Goal: Information Seeking & Learning: Learn about a topic

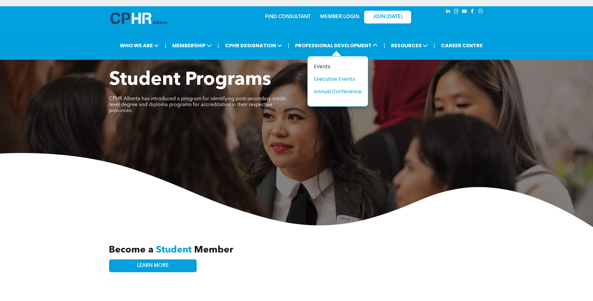
click at [323, 67] on div "Events" at bounding box center [335, 67] width 43 height 8
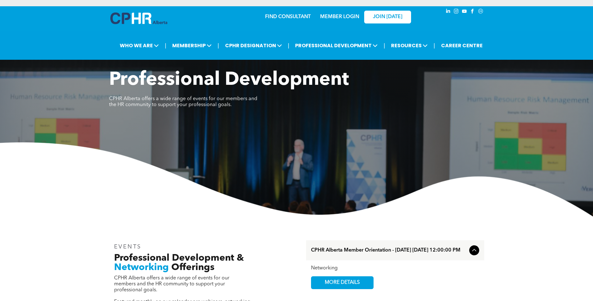
scroll to position [156, 0]
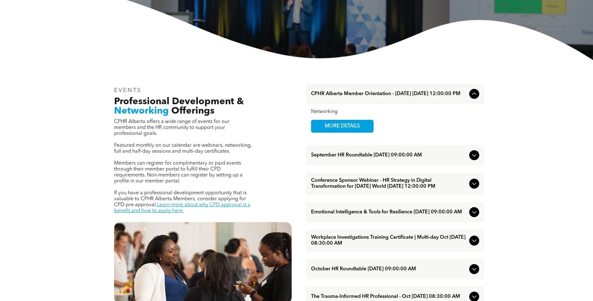
click at [468, 156] on div "September HR Roundtable September/11/2025 09:00:00 AM" at bounding box center [395, 155] width 178 height 20
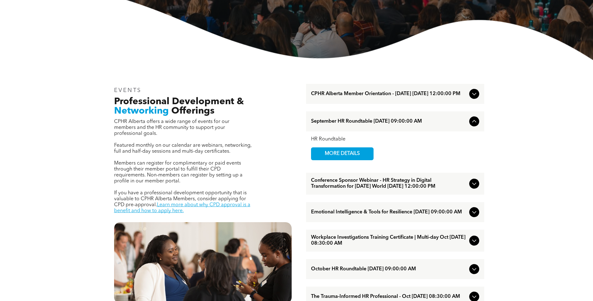
click at [468, 126] on div "September HR Roundtable September/11/2025 09:00:00 AM" at bounding box center [395, 121] width 178 height 20
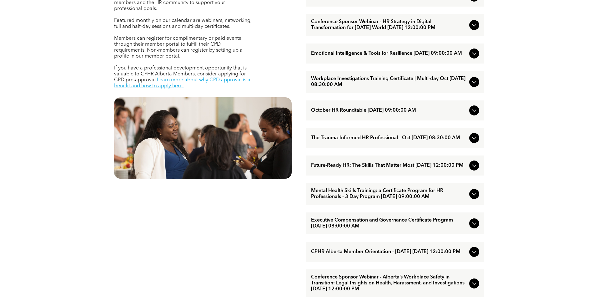
scroll to position [281, 0]
click at [390, 168] on span "Future-Ready HR: The Skills That Matter Most October/15/2025 12:00:00 PM" at bounding box center [389, 165] width 156 height 6
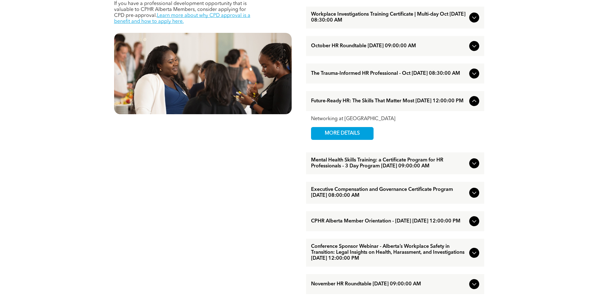
scroll to position [375, 0]
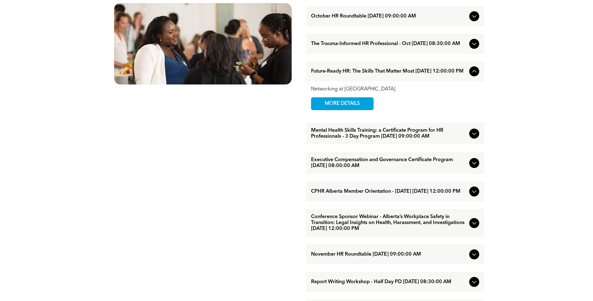
click at [401, 74] on span "Future-Ready HR: The Skills That Matter Most October/15/2025 12:00:00 PM" at bounding box center [389, 71] width 156 height 6
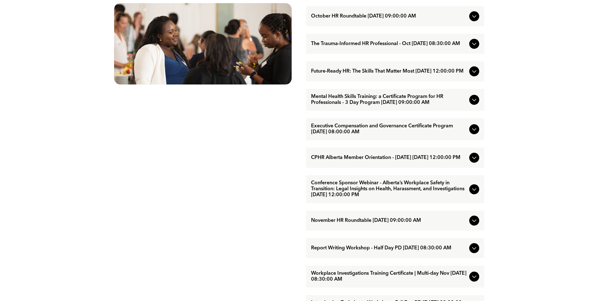
click at [357, 161] on span "CPHR Alberta Member Orientation - October 2025 October/29/2025 12:00:00 PM" at bounding box center [389, 158] width 156 height 6
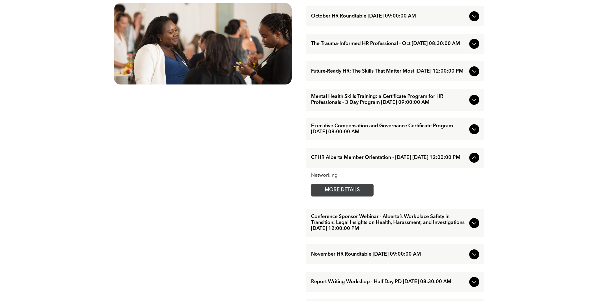
click at [351, 196] on span "MORE DETAILS" at bounding box center [342, 190] width 49 height 12
click at [473, 161] on icon at bounding box center [475, 158] width 8 height 8
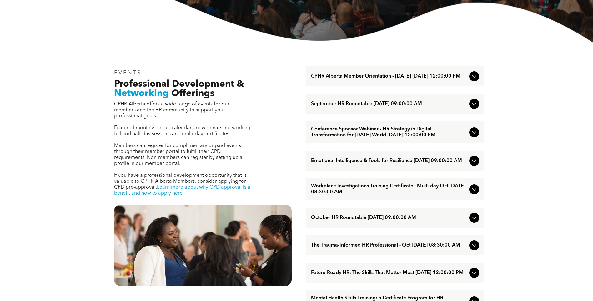
scroll to position [156, 0]
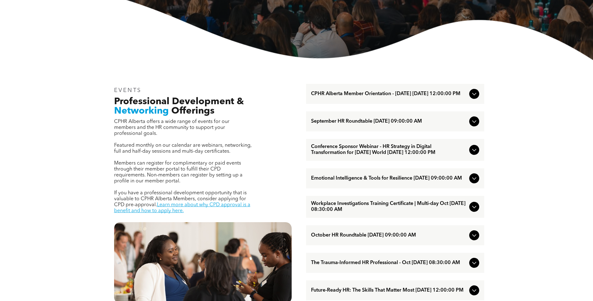
click at [351, 94] on span "CPHR Alberta Member Orientation - August 2025 August/27/2025 12:00:00 PM" at bounding box center [389, 94] width 156 height 6
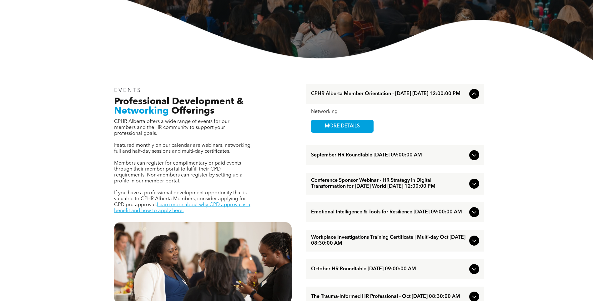
click at [351, 94] on span "CPHR Alberta Member Orientation - August 2025 August/27/2025 12:00:00 PM" at bounding box center [389, 94] width 156 height 6
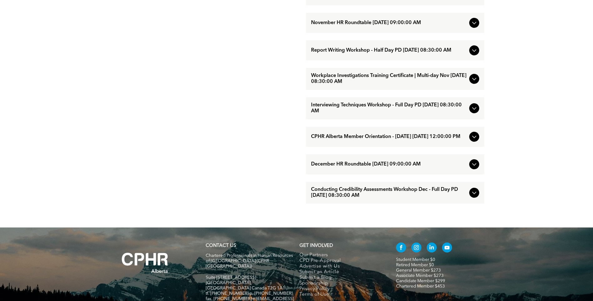
scroll to position [639, 0]
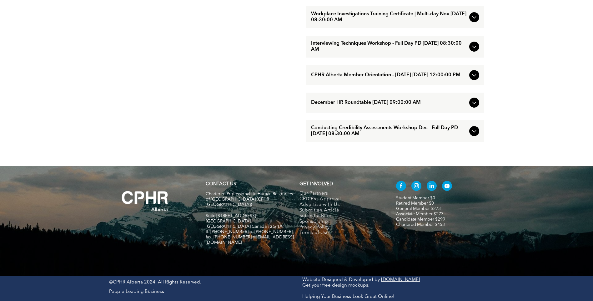
click at [434, 78] on span "CPHR Alberta Member Orientation - November 2025 November/26/2025 12:00:00 PM" at bounding box center [389, 75] width 156 height 6
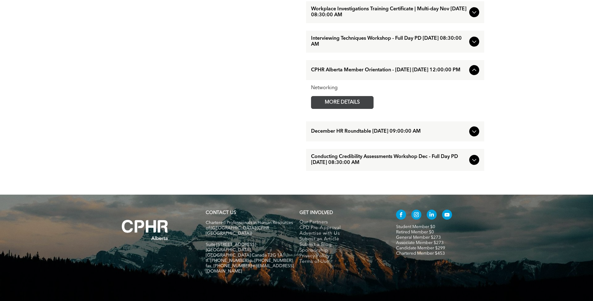
click at [364, 109] on span "MORE DETAILS" at bounding box center [342, 102] width 49 height 12
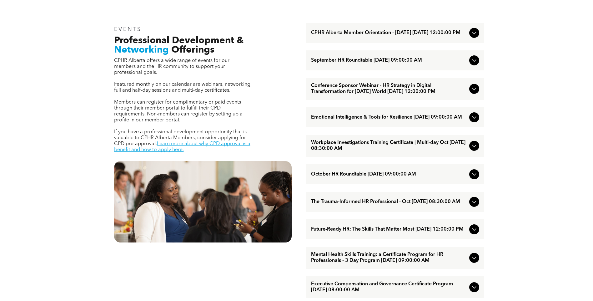
scroll to position [202, 0]
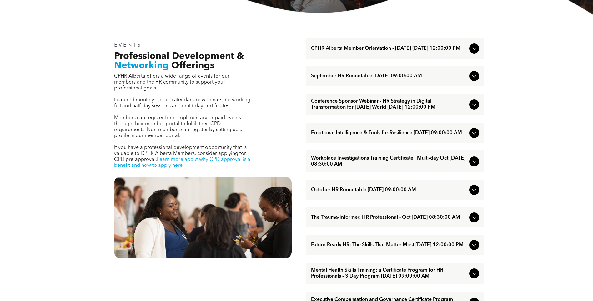
click at [381, 79] on span "September HR Roundtable September/11/2025 09:00:00 AM" at bounding box center [389, 76] width 156 height 6
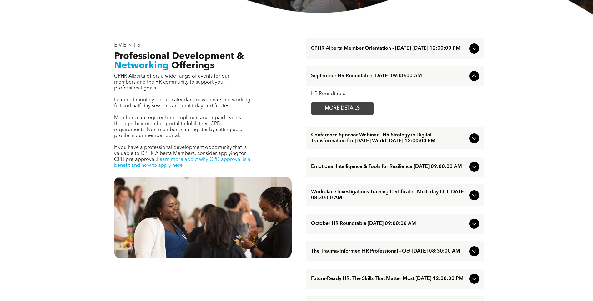
click at [343, 110] on span "MORE DETAILS" at bounding box center [342, 108] width 49 height 12
click at [400, 143] on span "Conference Sponsor Webinar - HR Strategy in Digital Transformation for Today’s …" at bounding box center [389, 138] width 156 height 12
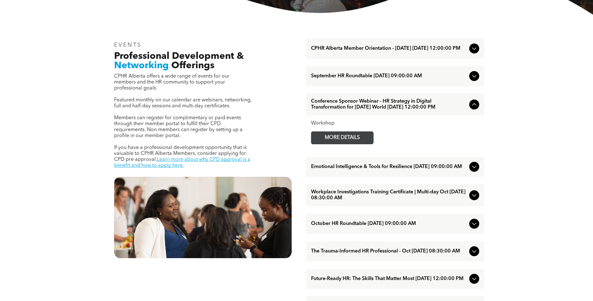
click at [347, 144] on span "MORE DETAILS" at bounding box center [342, 138] width 49 height 12
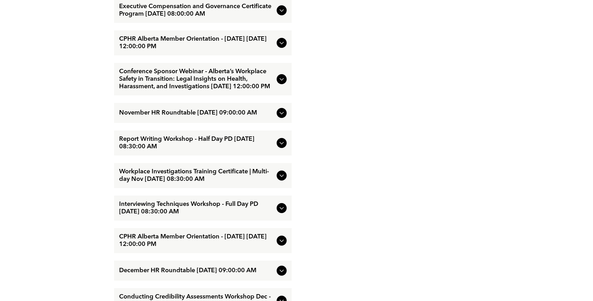
scroll to position [876, 0]
click at [281, 146] on icon at bounding box center [282, 143] width 8 height 8
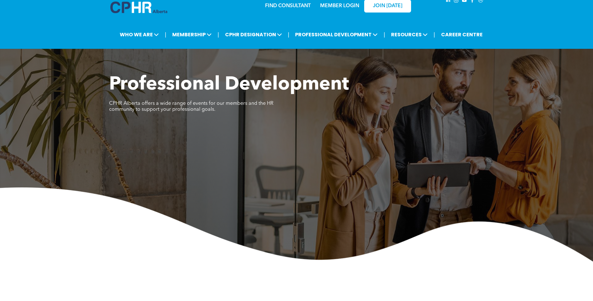
scroll to position [0, 0]
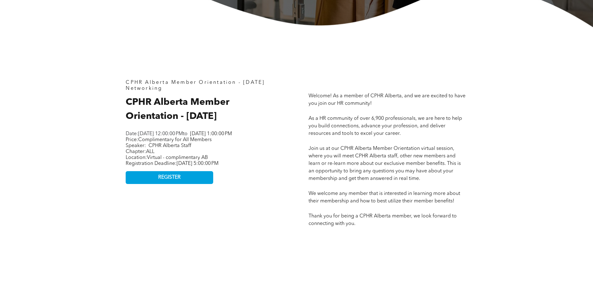
scroll to position [250, 0]
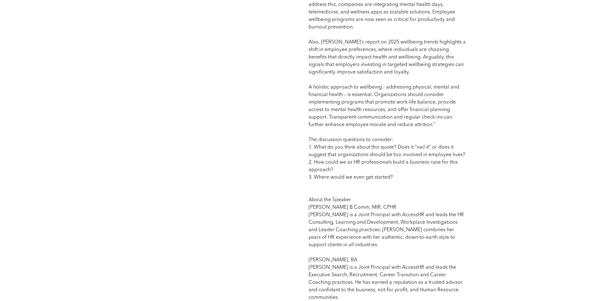
scroll to position [719, 0]
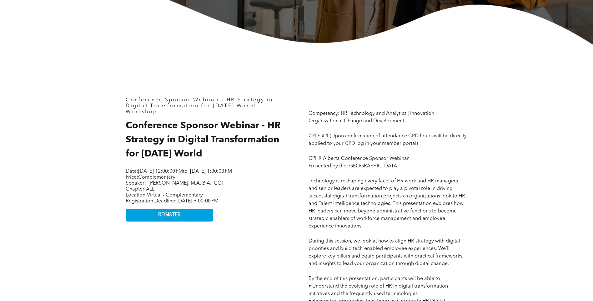
scroll to position [250, 0]
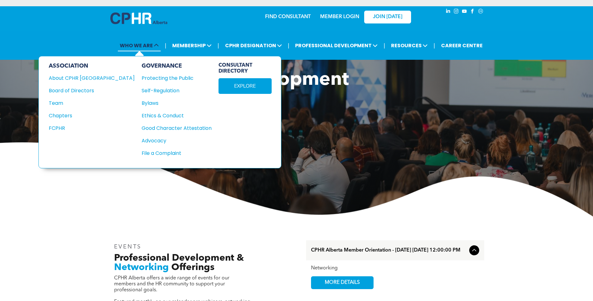
click at [134, 47] on span "WHO WE ARE" at bounding box center [139, 46] width 43 height 12
click at [80, 78] on div "About CPHR [GEOGRAPHIC_DATA]" at bounding box center [88, 78] width 78 height 8
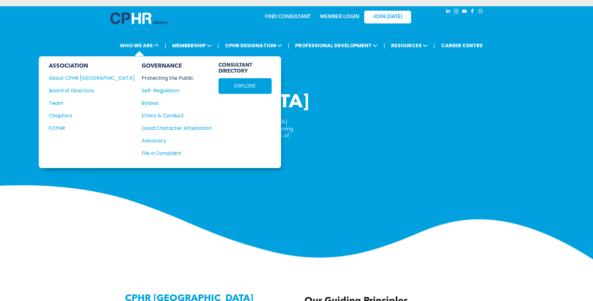
click at [142, 78] on div "Protecting the Public" at bounding box center [173, 78] width 63 height 8
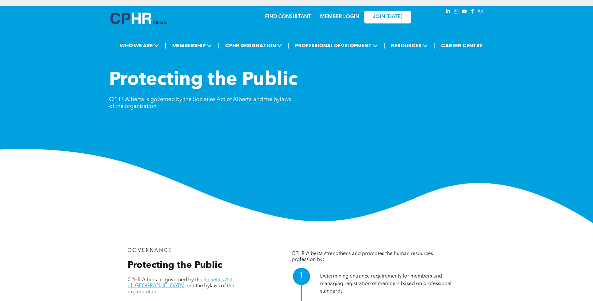
click at [56, 206] on img at bounding box center [296, 186] width 593 height 74
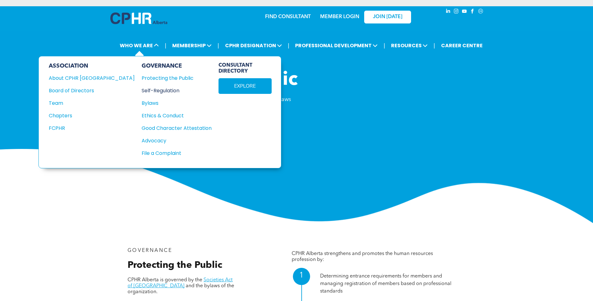
click at [142, 93] on div "Self-Regulation" at bounding box center [173, 91] width 63 height 8
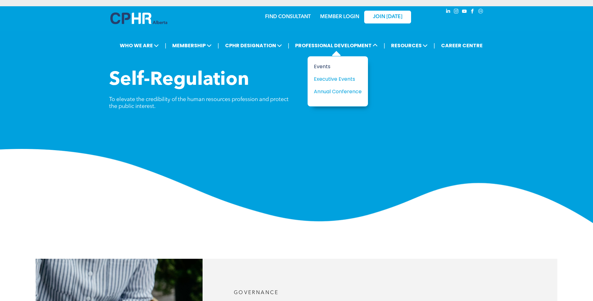
click at [322, 67] on div "Events" at bounding box center [335, 67] width 43 height 8
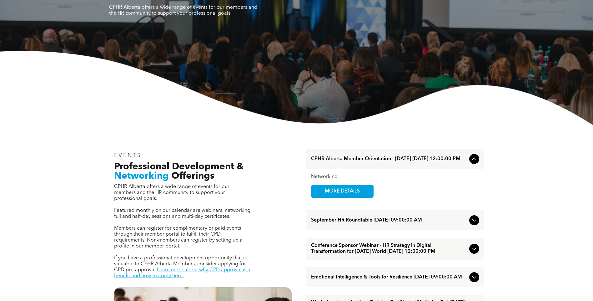
scroll to position [94, 0]
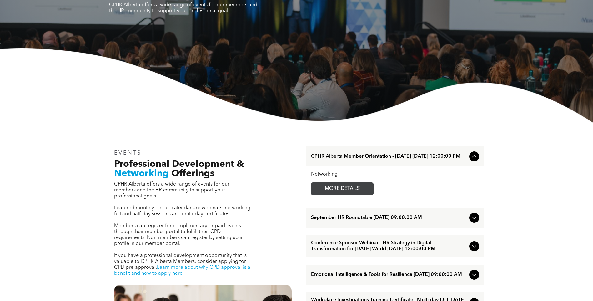
click at [347, 192] on span "MORE DETAILS" at bounding box center [342, 189] width 49 height 12
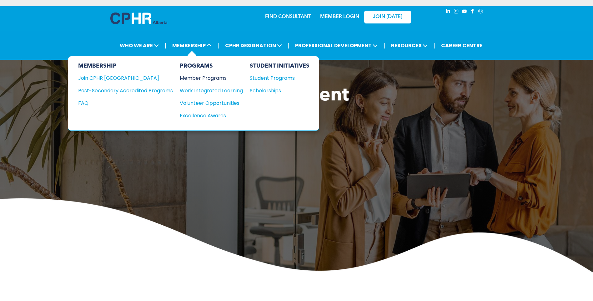
click at [205, 78] on div "Member Programs" at bounding box center [208, 78] width 57 height 8
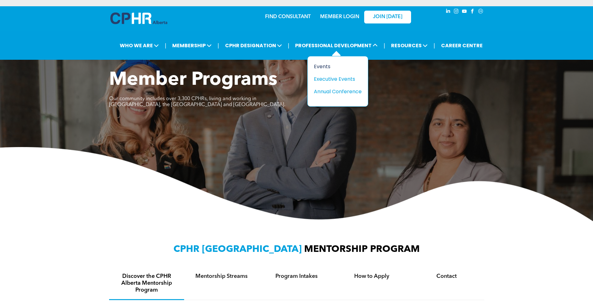
click at [329, 65] on div "Events" at bounding box center [335, 67] width 43 height 8
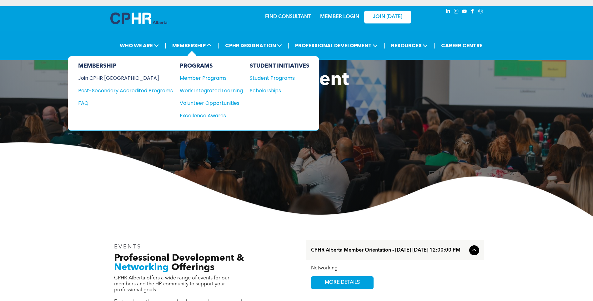
click at [105, 77] on div "Join CPHR [GEOGRAPHIC_DATA]" at bounding box center [120, 78] width 85 height 8
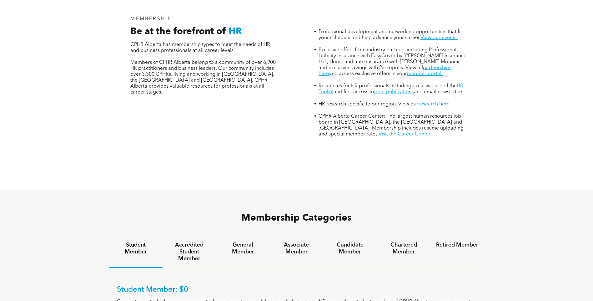
scroll to position [313, 0]
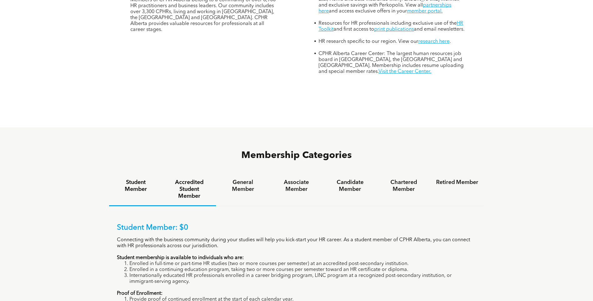
click at [184, 179] on h4 "Accredited Student Member" at bounding box center [189, 189] width 42 height 21
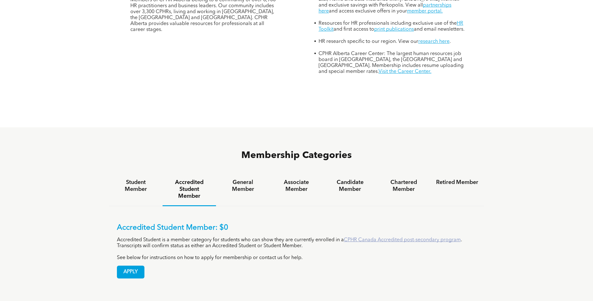
click at [373, 237] on link "CPHR Canada Accredited post-secondary program" at bounding box center [402, 239] width 117 height 5
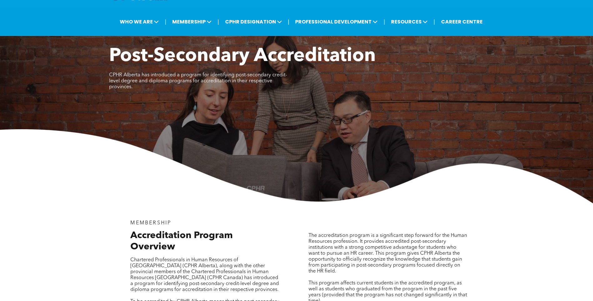
scroll to position [156, 0]
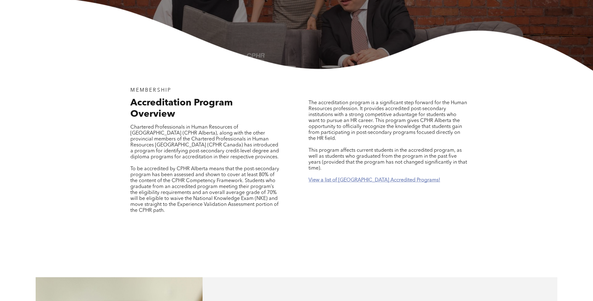
click at [369, 178] on strong "View a list of [GEOGRAPHIC_DATA] Accredited Programs!" at bounding box center [375, 180] width 132 height 5
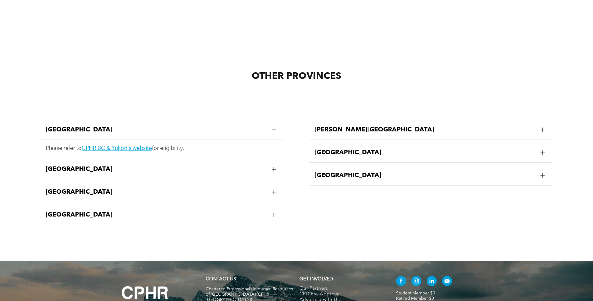
scroll to position [1234, 0]
click at [106, 165] on span "[GEOGRAPHIC_DATA]" at bounding box center [156, 169] width 221 height 8
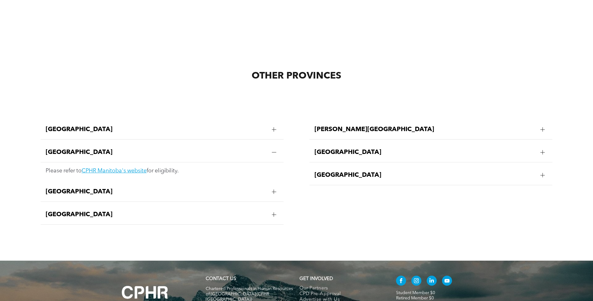
click at [105, 188] on span "[GEOGRAPHIC_DATA]" at bounding box center [156, 192] width 221 height 8
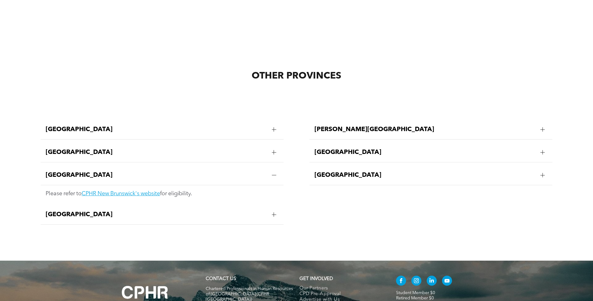
click at [105, 205] on div "[GEOGRAPHIC_DATA]" at bounding box center [162, 215] width 243 height 20
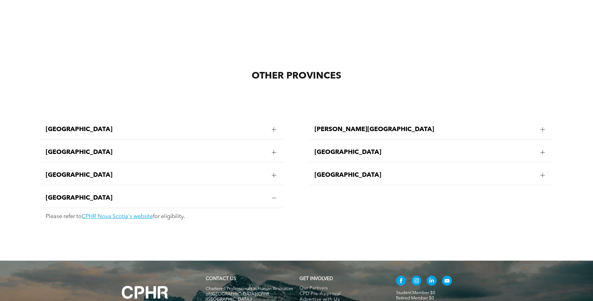
click at [373, 126] on span "[PERSON_NAME][GEOGRAPHIC_DATA]" at bounding box center [425, 130] width 221 height 8
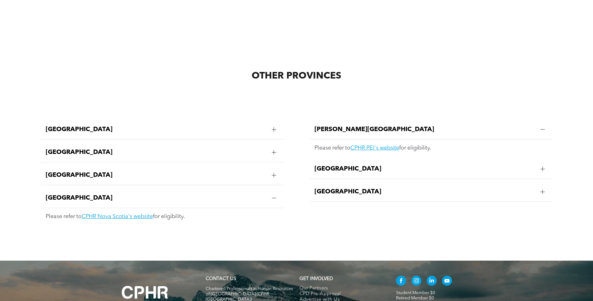
click at [356, 165] on span "[GEOGRAPHIC_DATA]" at bounding box center [425, 169] width 221 height 8
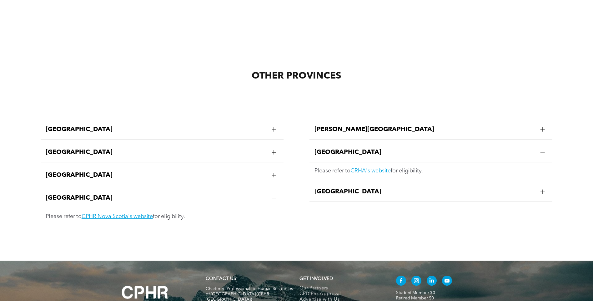
click at [359, 188] on span "[GEOGRAPHIC_DATA]" at bounding box center [425, 192] width 221 height 8
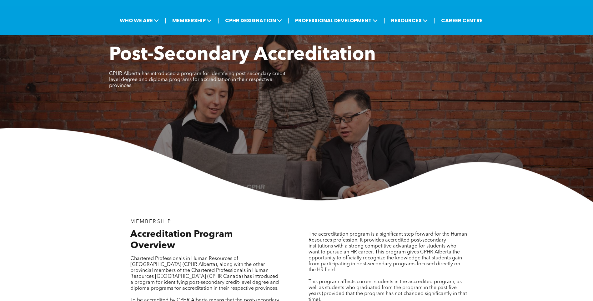
scroll to position [0, 0]
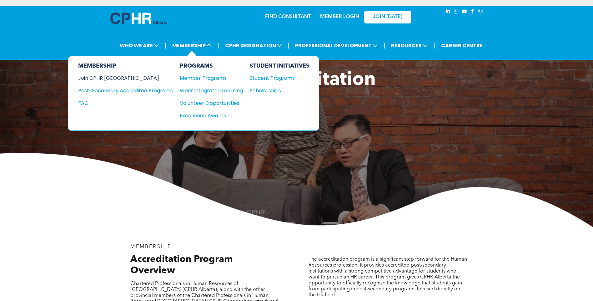
click at [98, 76] on div "Join CPHR [GEOGRAPHIC_DATA]" at bounding box center [120, 78] width 85 height 8
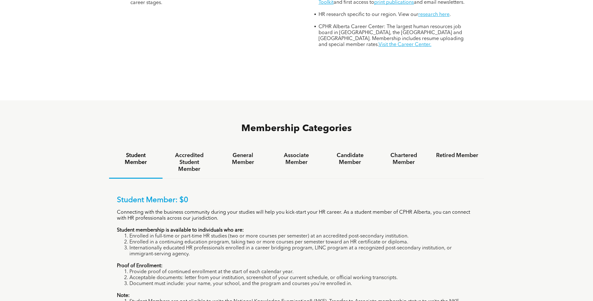
scroll to position [344, 0]
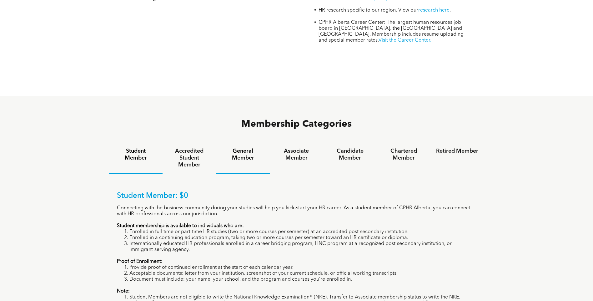
click at [231, 148] on h4 "General Member" at bounding box center [243, 155] width 42 height 14
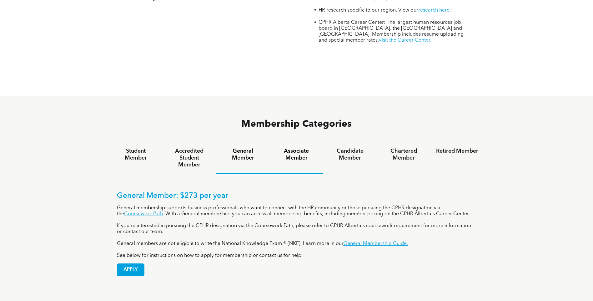
click at [301, 148] on h4 "Associate Member" at bounding box center [296, 155] width 42 height 14
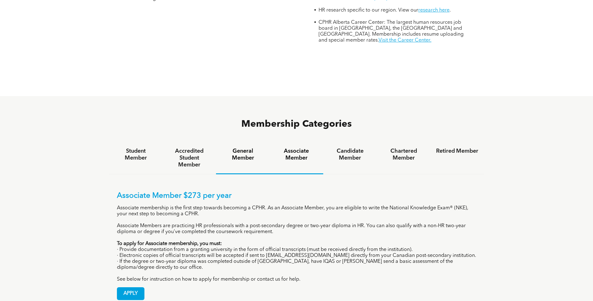
click at [250, 148] on h4 "General Member" at bounding box center [243, 155] width 42 height 14
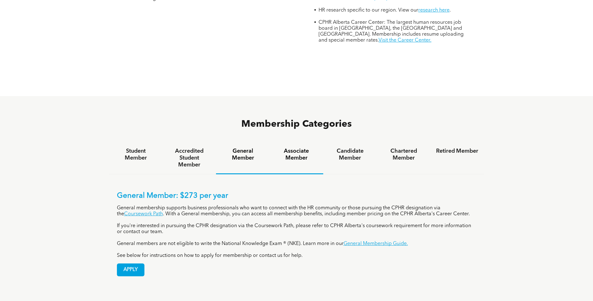
click at [294, 148] on h4 "Associate Member" at bounding box center [296, 155] width 42 height 14
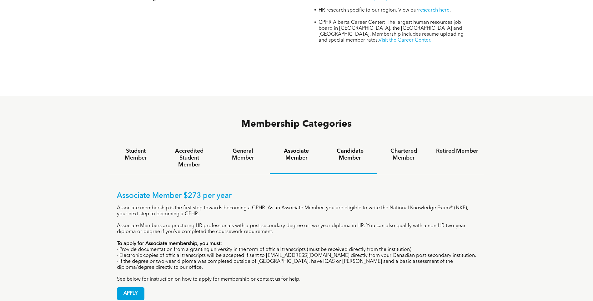
click at [339, 148] on h4 "Candidate Member" at bounding box center [350, 155] width 42 height 14
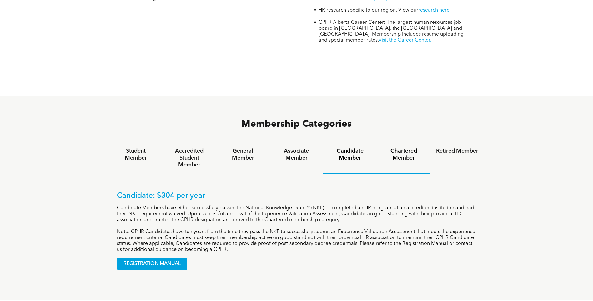
click at [394, 142] on div "Chartered Member" at bounding box center [403, 158] width 53 height 32
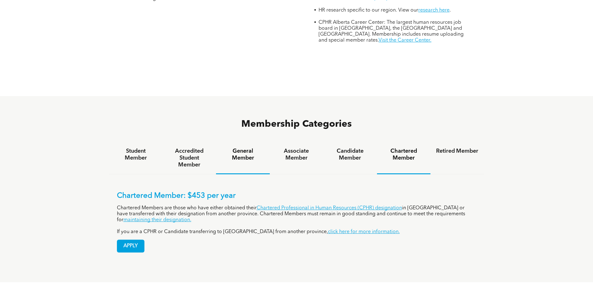
click at [235, 142] on div "General Member" at bounding box center [242, 158] width 53 height 32
